Goal: Find specific page/section: Find specific page/section

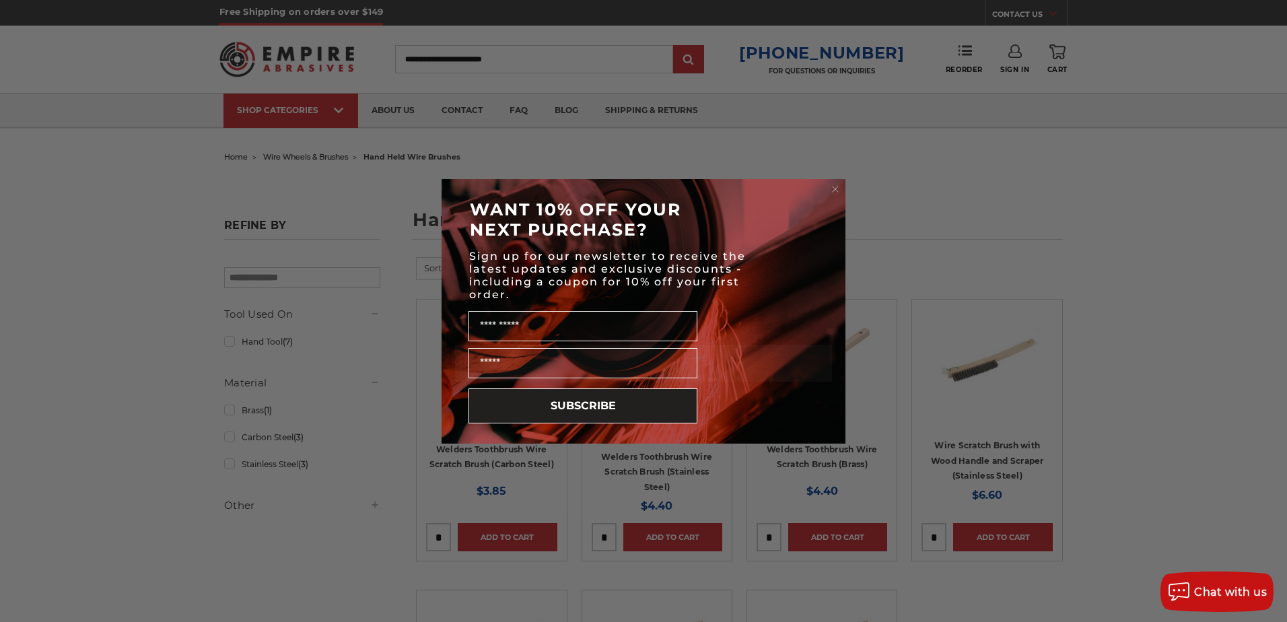
click at [832, 182] on icon "Close dialog" at bounding box center [835, 188] width 13 height 13
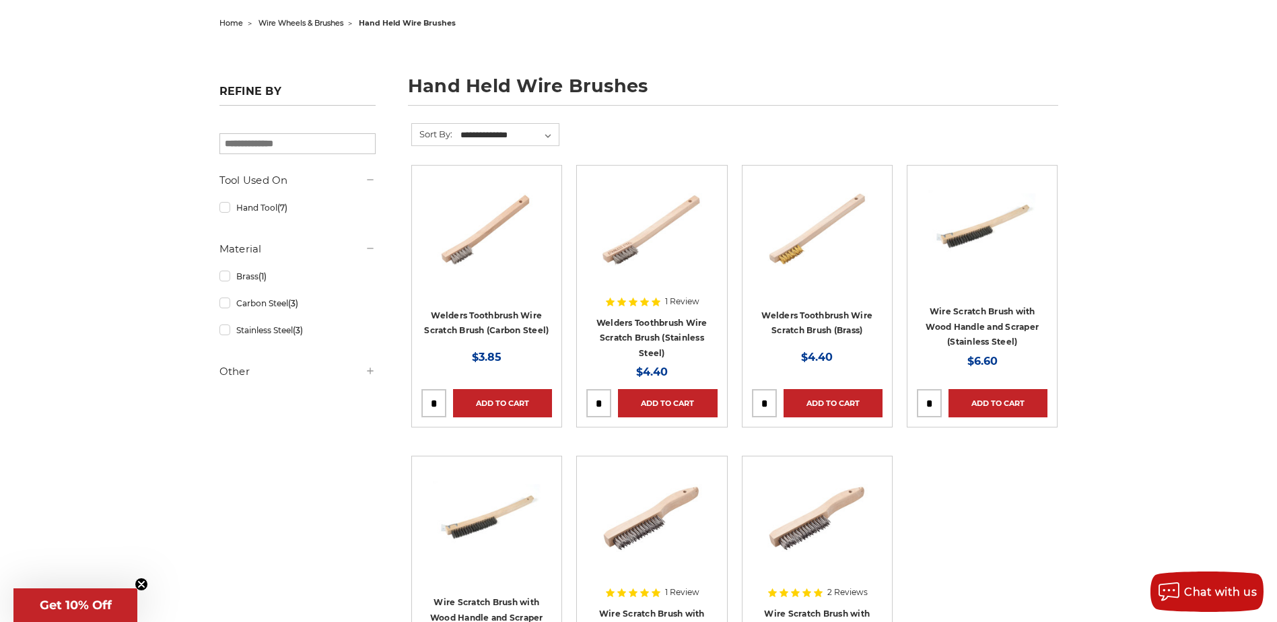
scroll to position [135, 0]
click at [227, 337] on link "Stainless Steel (3)" at bounding box center [297, 330] width 156 height 24
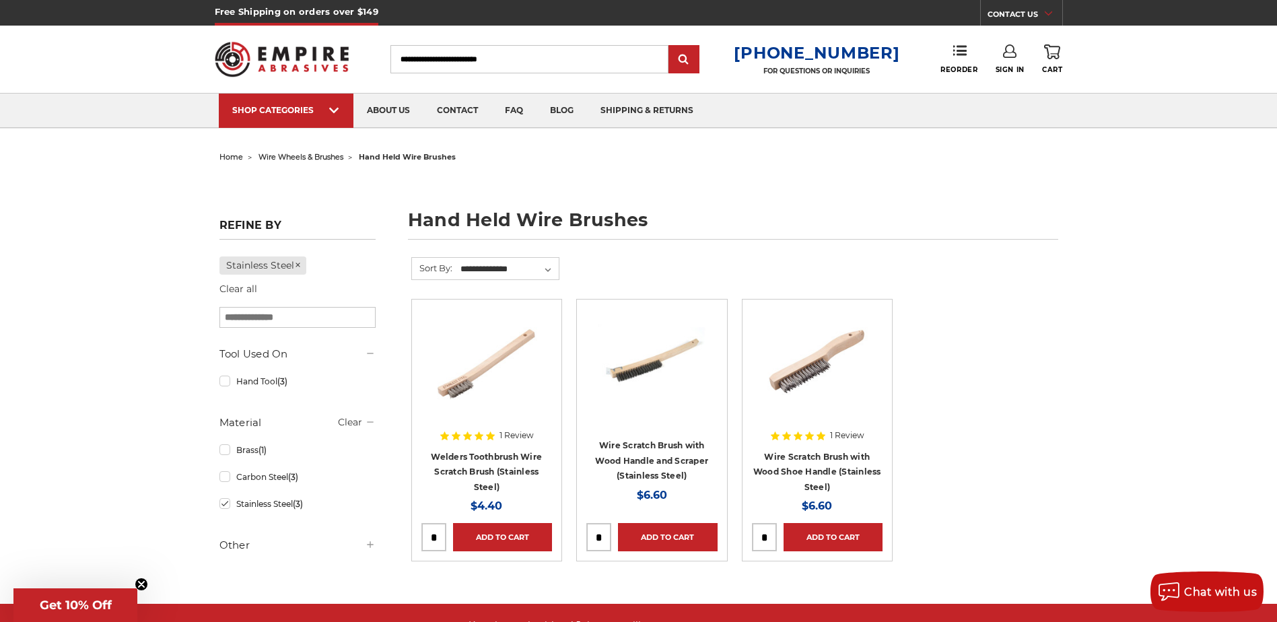
click at [273, 154] on span "wire wheels & brushes" at bounding box center [301, 156] width 85 height 9
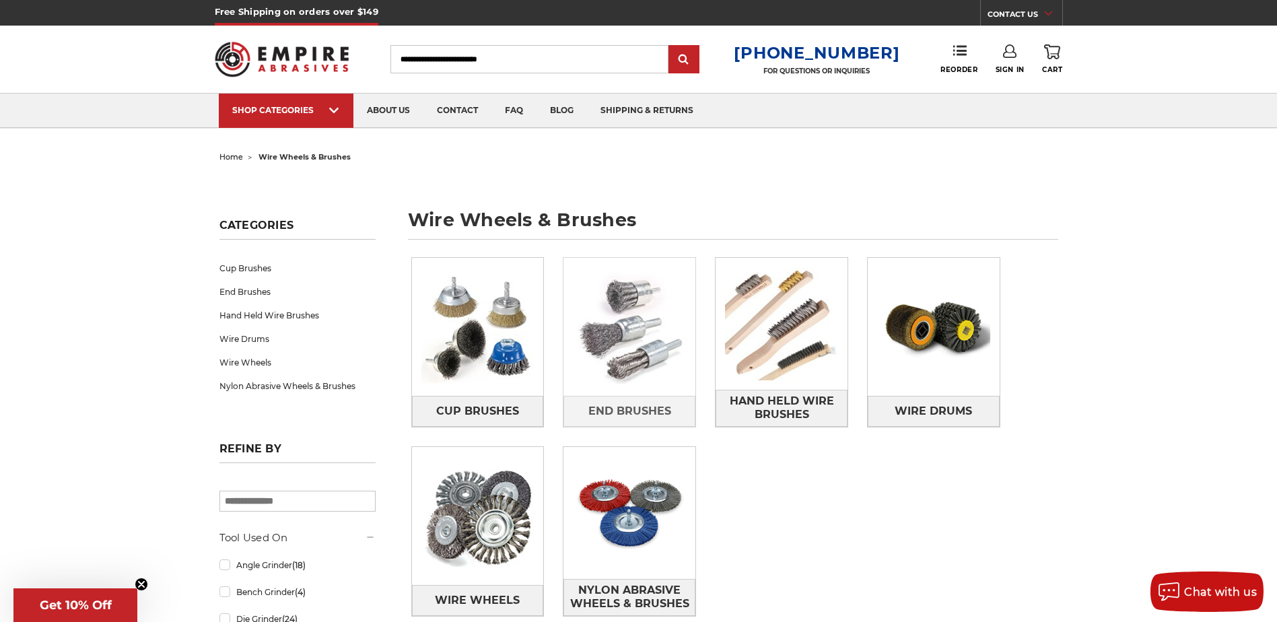
click at [630, 366] on img at bounding box center [630, 327] width 132 height 132
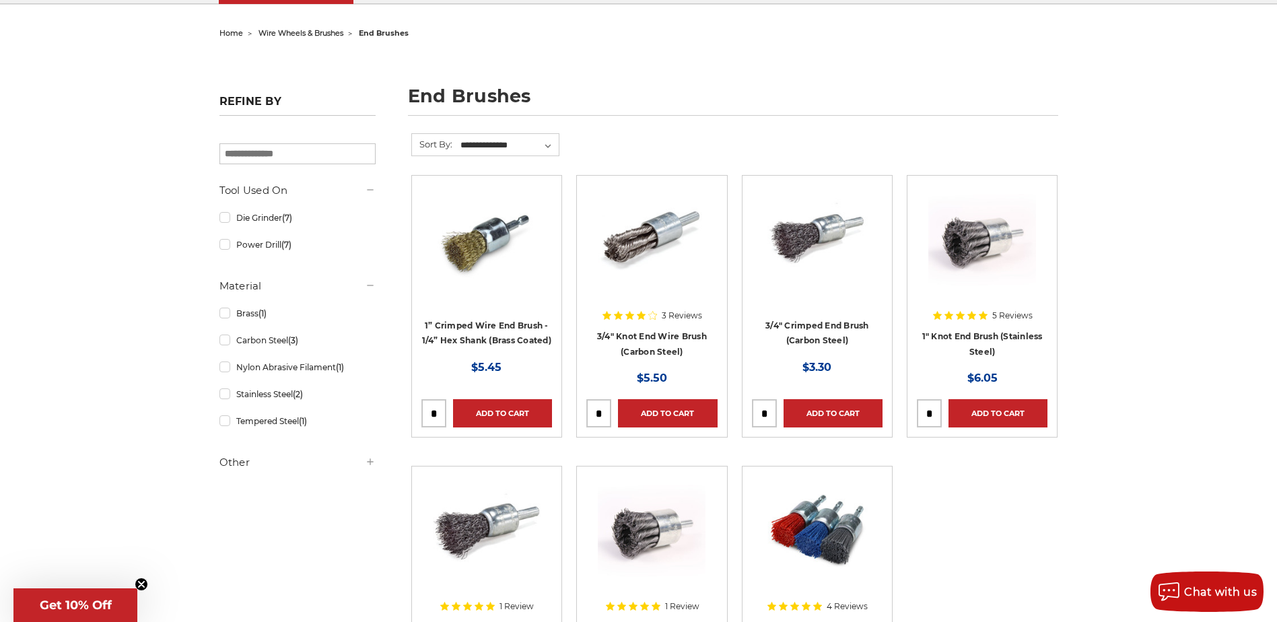
scroll to position [67, 0]
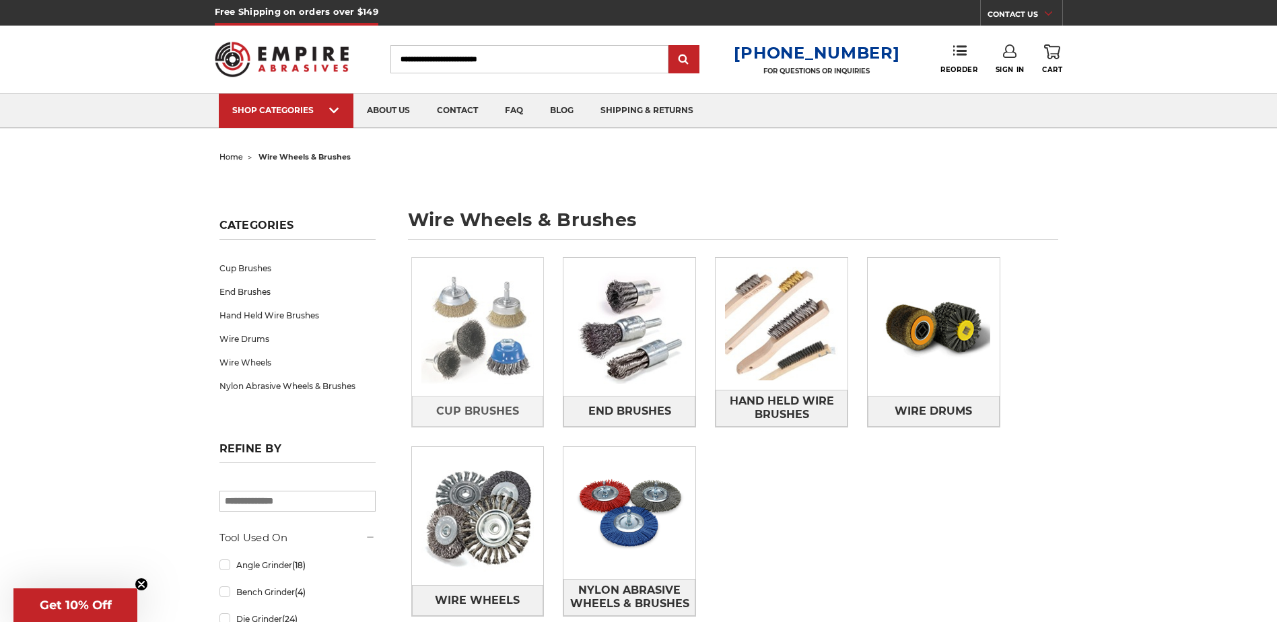
click at [473, 355] on img at bounding box center [478, 327] width 132 height 132
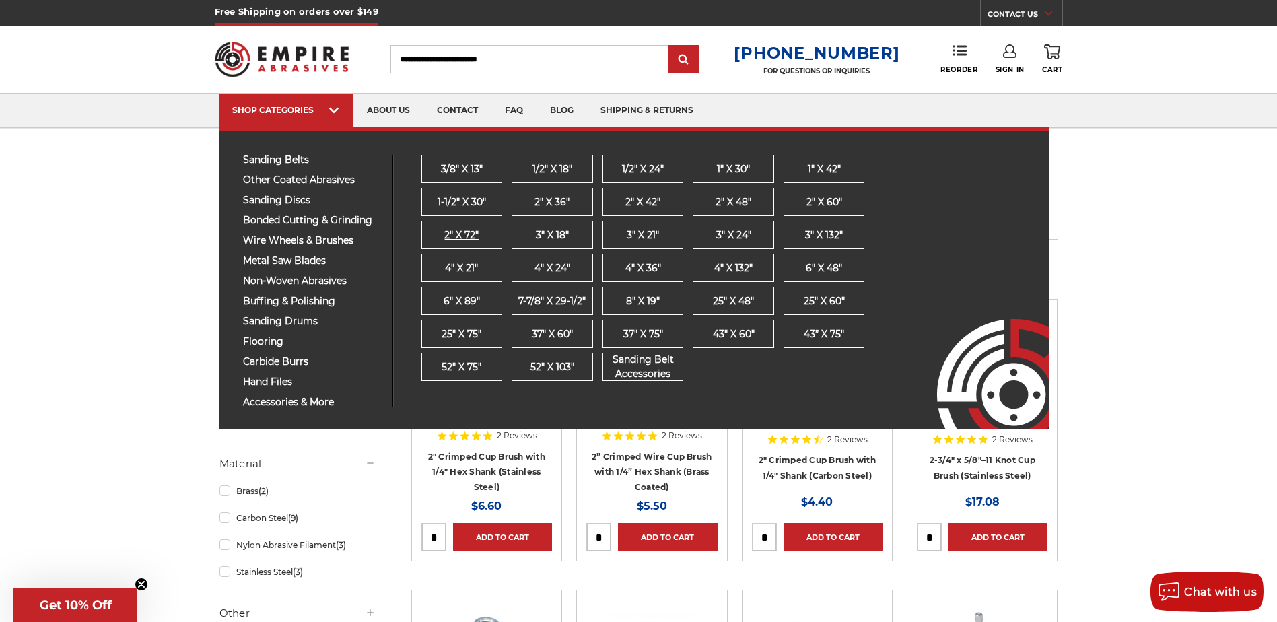
drag, startPoint x: 427, startPoint y: 227, endPoint x: 412, endPoint y: 226, distance: 14.8
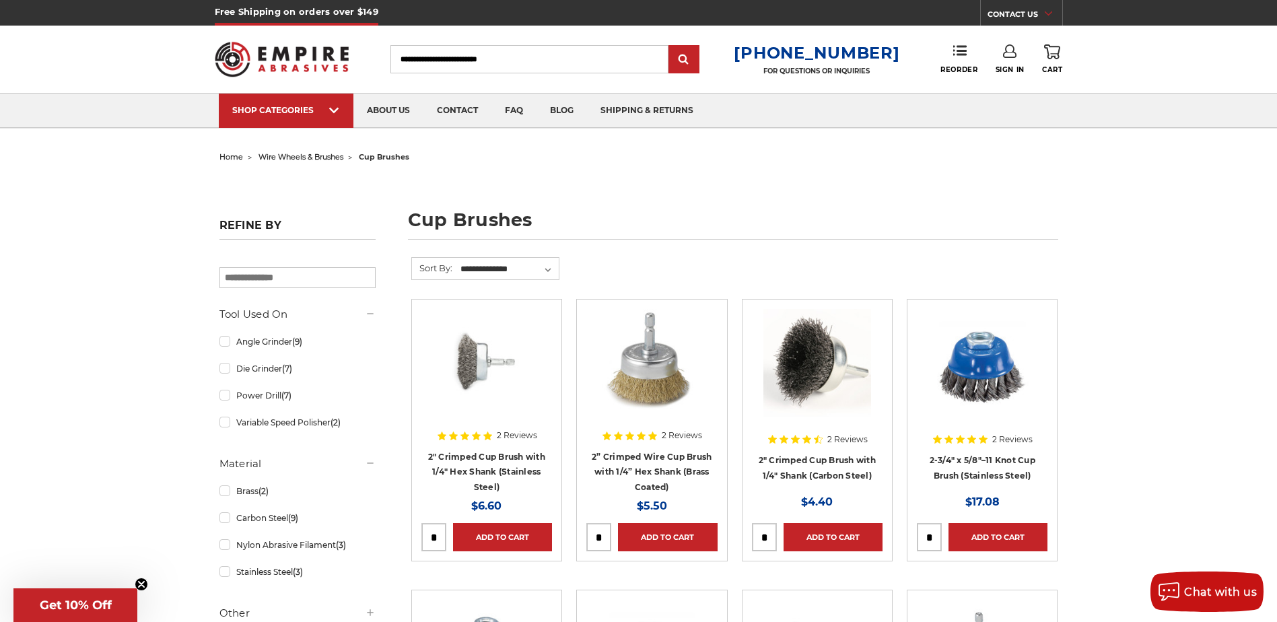
drag, startPoint x: 518, startPoint y: 234, endPoint x: 528, endPoint y: 247, distance: 16.3
drag, startPoint x: 524, startPoint y: 244, endPoint x: 522, endPoint y: 207, distance: 37.1
